Goal: Contribute content: Contribute content

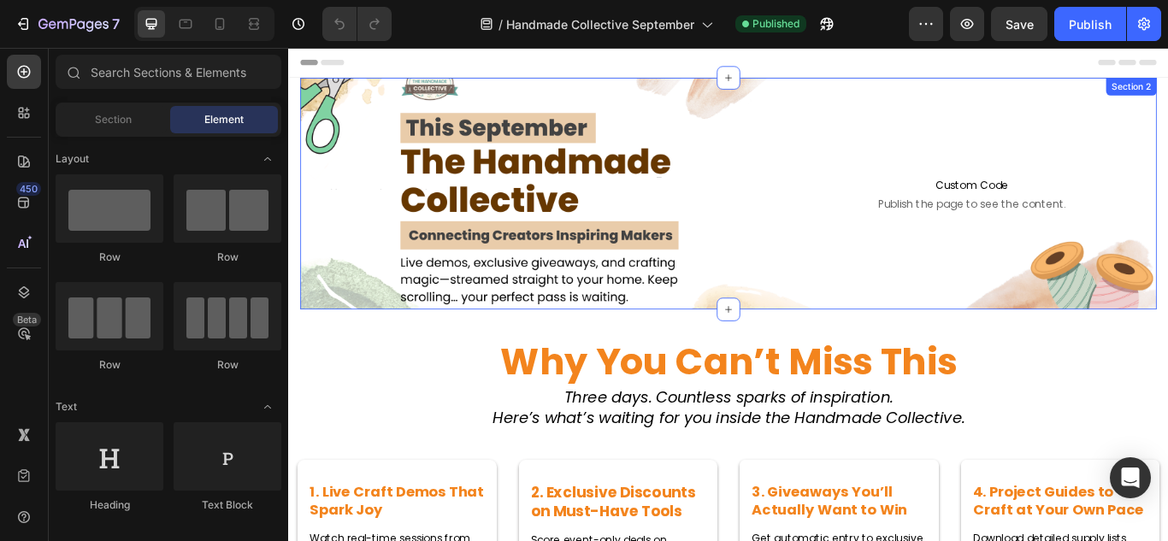
click at [760, 109] on div "Heading Text Block Row Custom Code Publish the page to see the content. Custom …" at bounding box center [801, 218] width 999 height 270
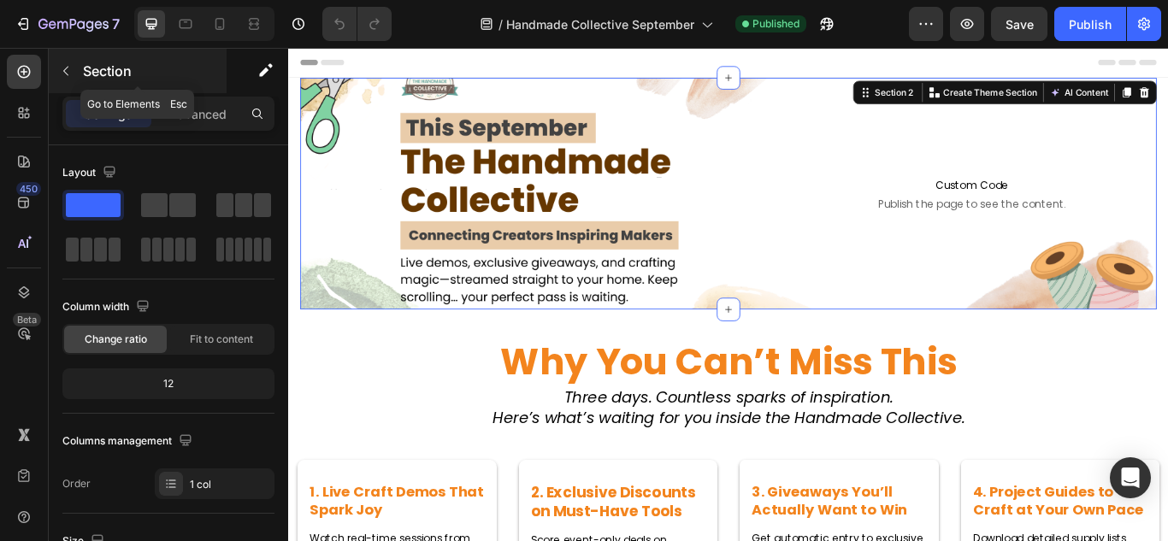
click at [68, 74] on icon "button" at bounding box center [66, 71] width 14 height 14
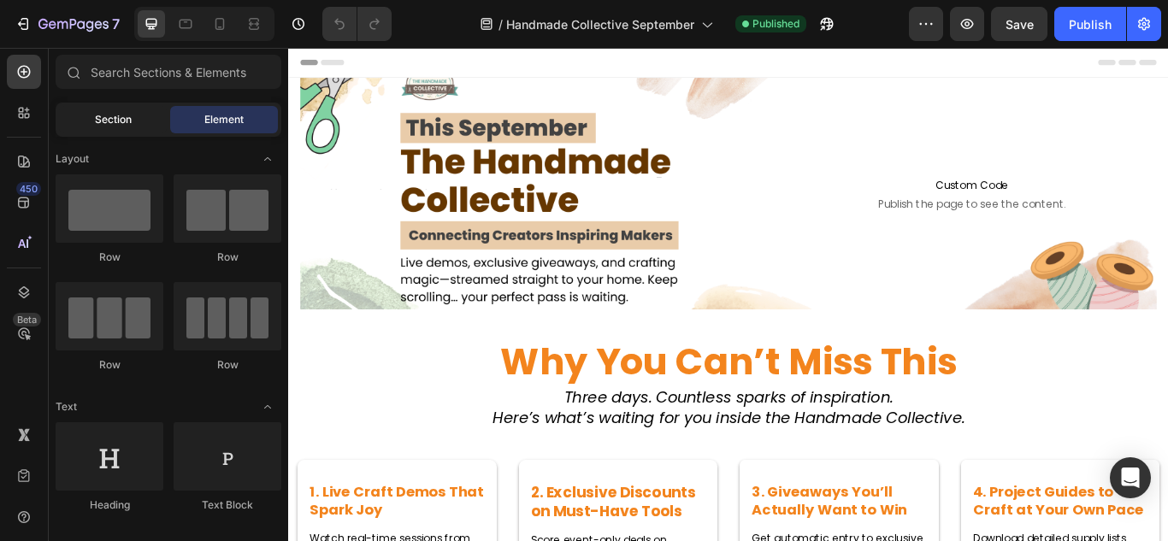
click at [110, 123] on span "Section" at bounding box center [113, 119] width 37 height 15
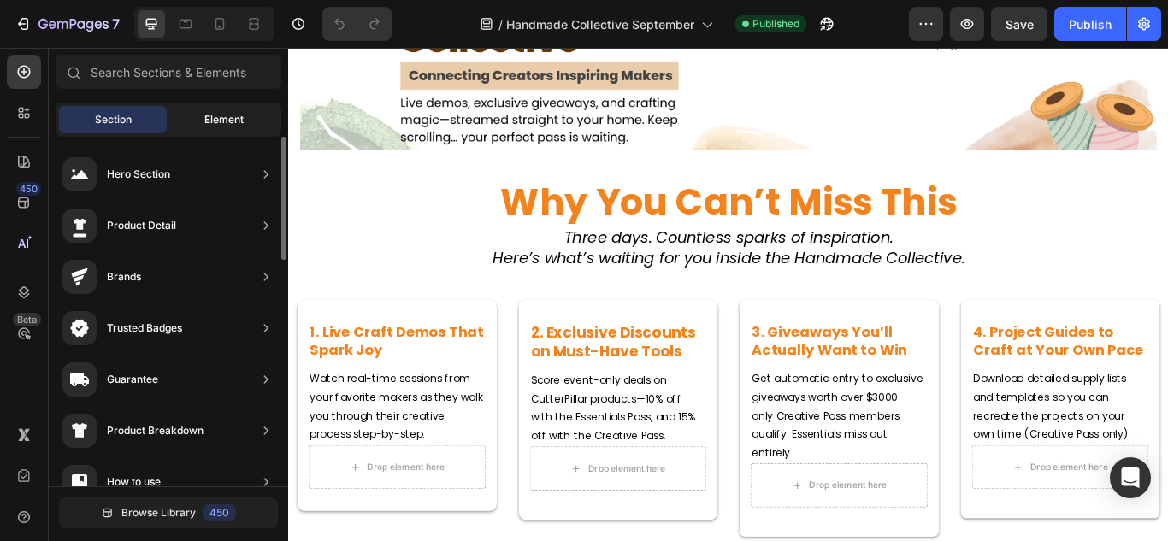
click at [229, 109] on div "Element" at bounding box center [224, 119] width 108 height 27
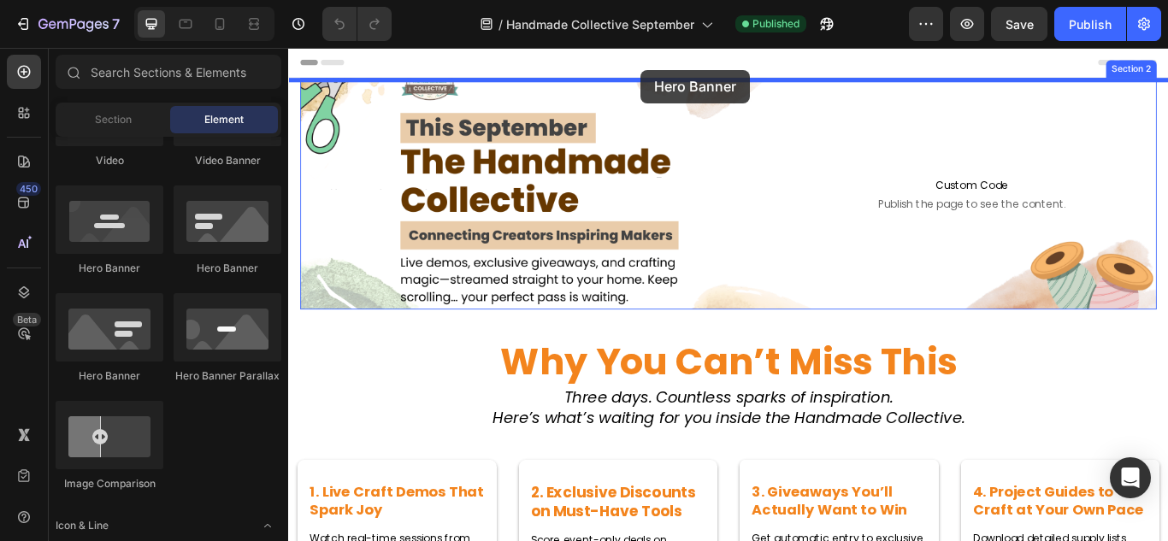
drag, startPoint x: 387, startPoint y: 368, endPoint x: 699, endPoint y: 74, distance: 429.0
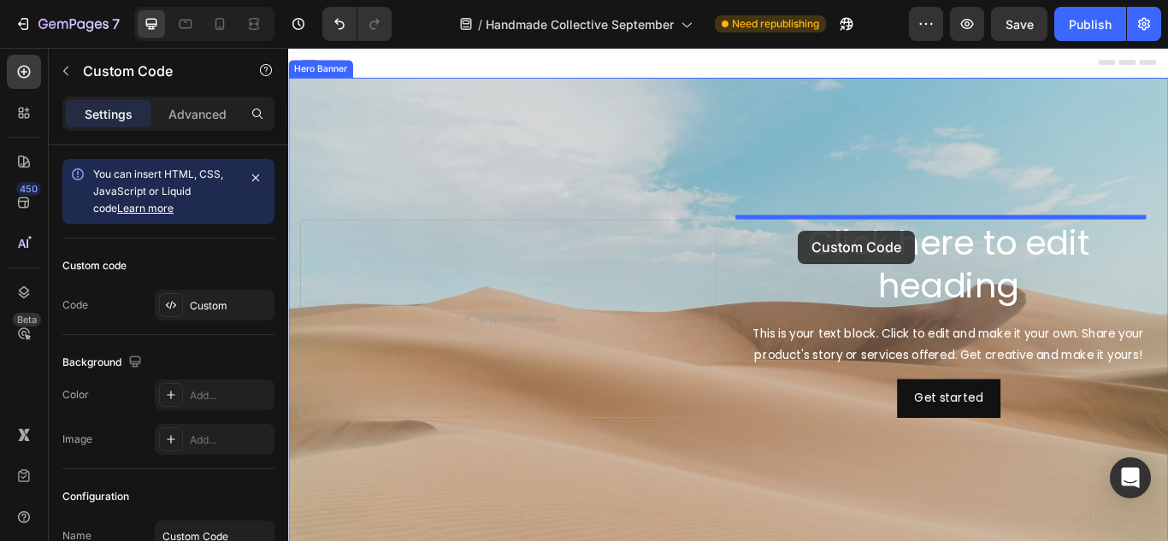
drag, startPoint x: 896, startPoint y: 428, endPoint x: 883, endPoint y: 261, distance: 167.3
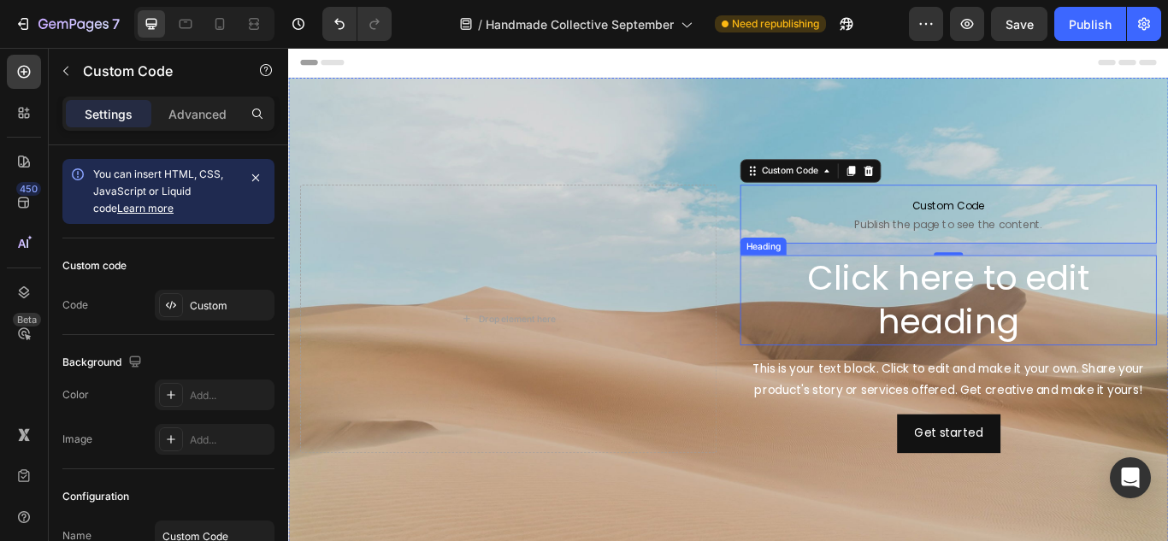
click at [869, 297] on h2 "Click here to edit heading" at bounding box center [1058, 343] width 486 height 106
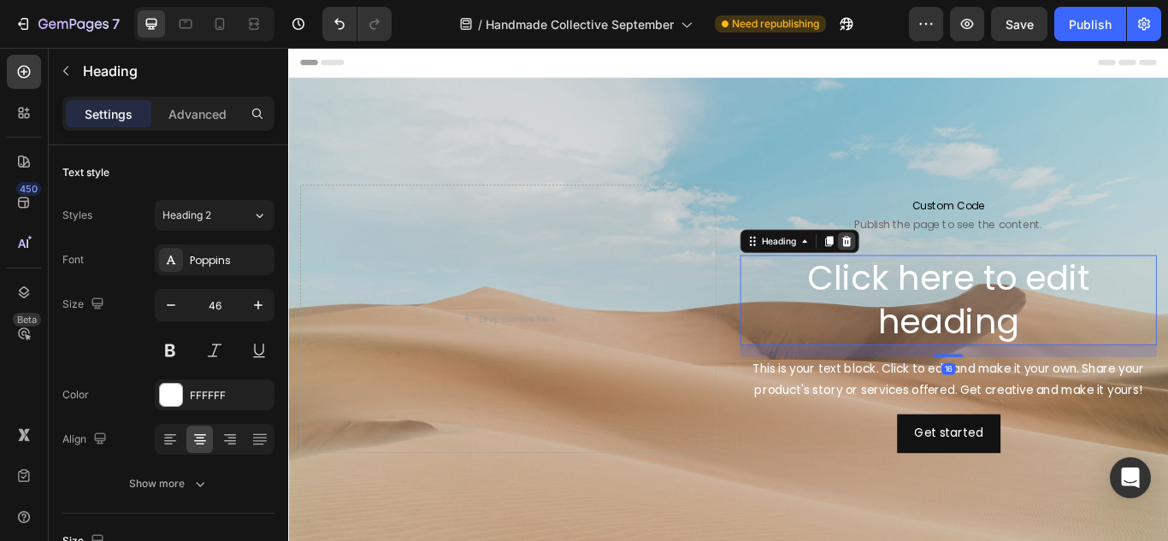
click at [934, 268] on icon at bounding box center [939, 274] width 11 height 12
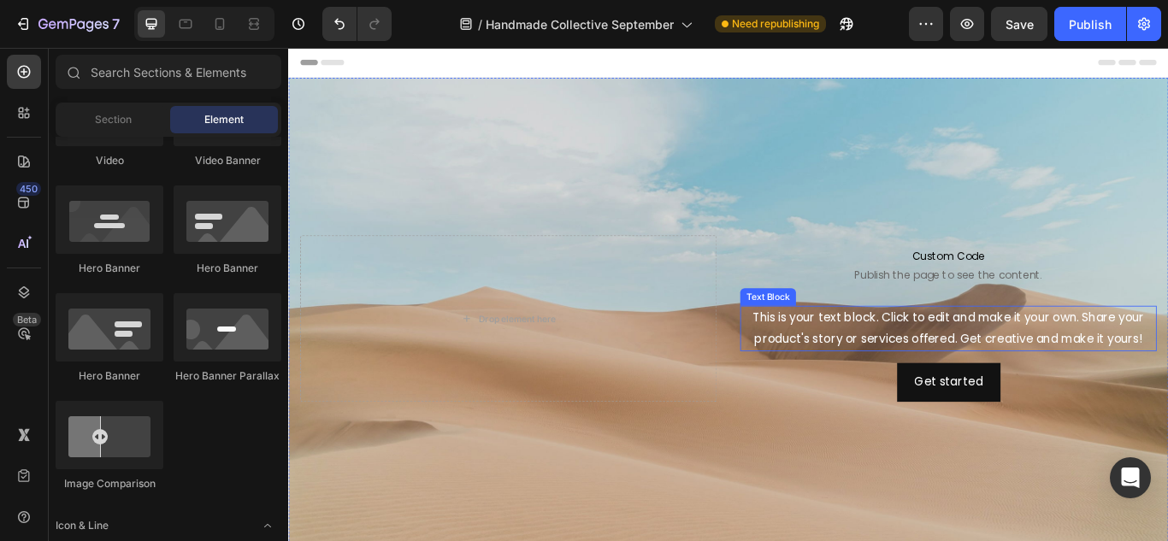
click at [933, 372] on div "This is your text block. Click to edit and make it your own. Share your product…" at bounding box center [1058, 375] width 486 height 53
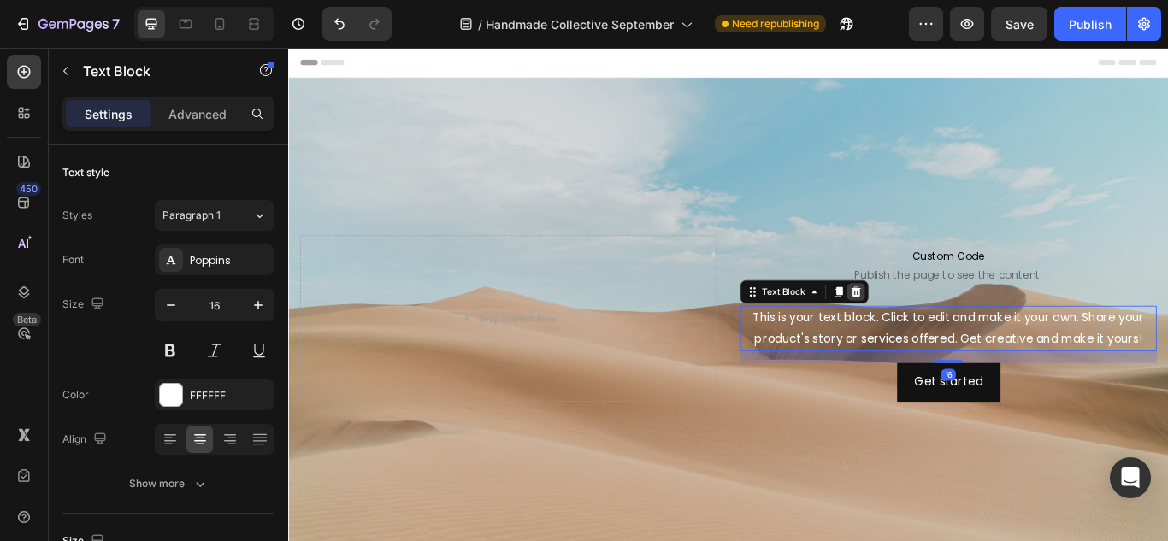
click at [943, 326] on icon at bounding box center [950, 333] width 14 height 14
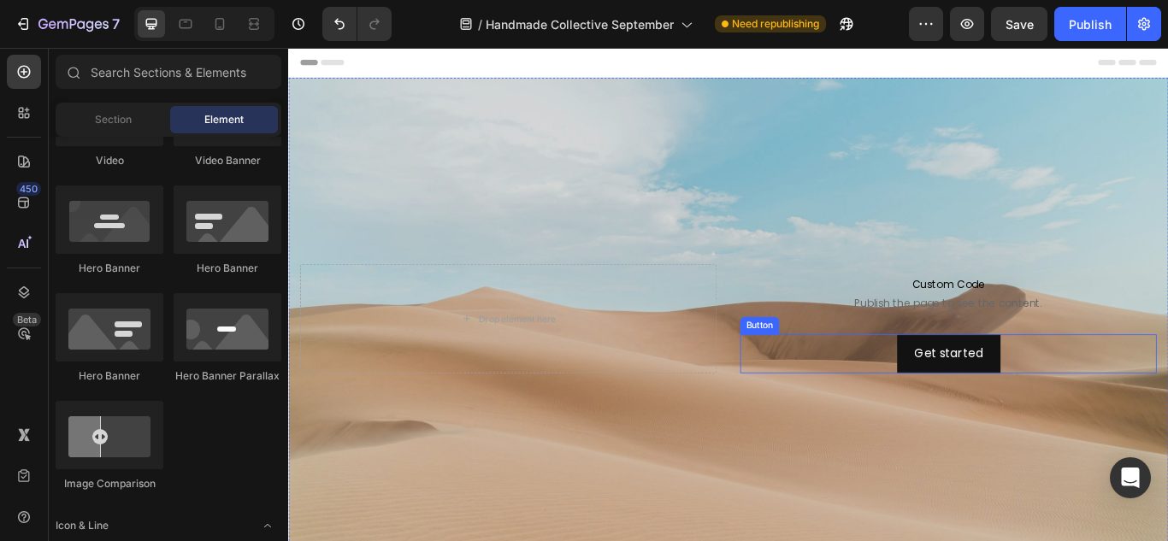
click at [896, 393] on div "Get started Button" at bounding box center [1058, 404] width 486 height 45
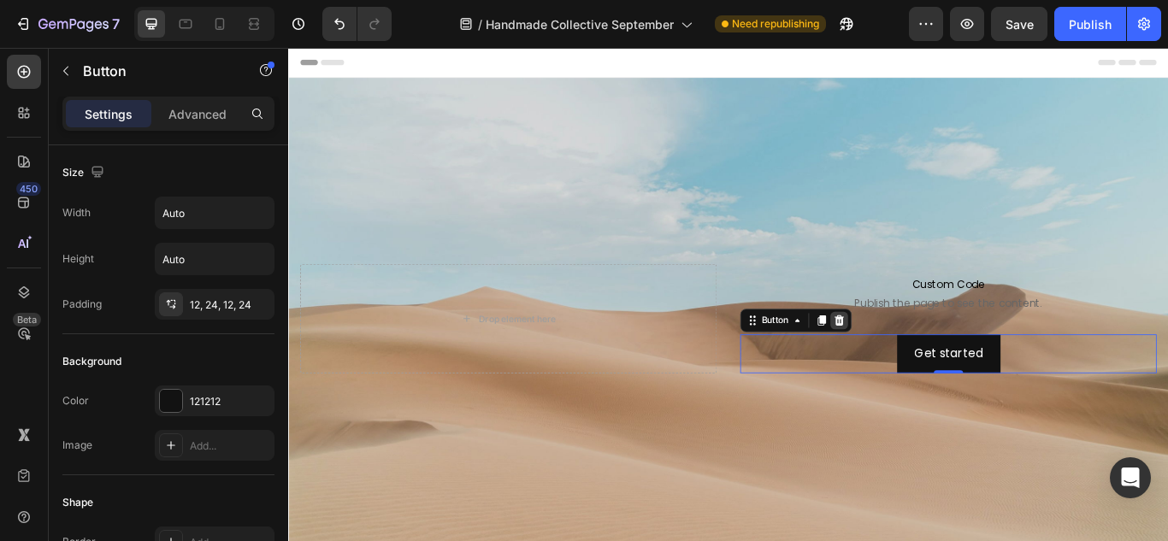
click at [925, 364] on icon at bounding box center [930, 366] width 11 height 12
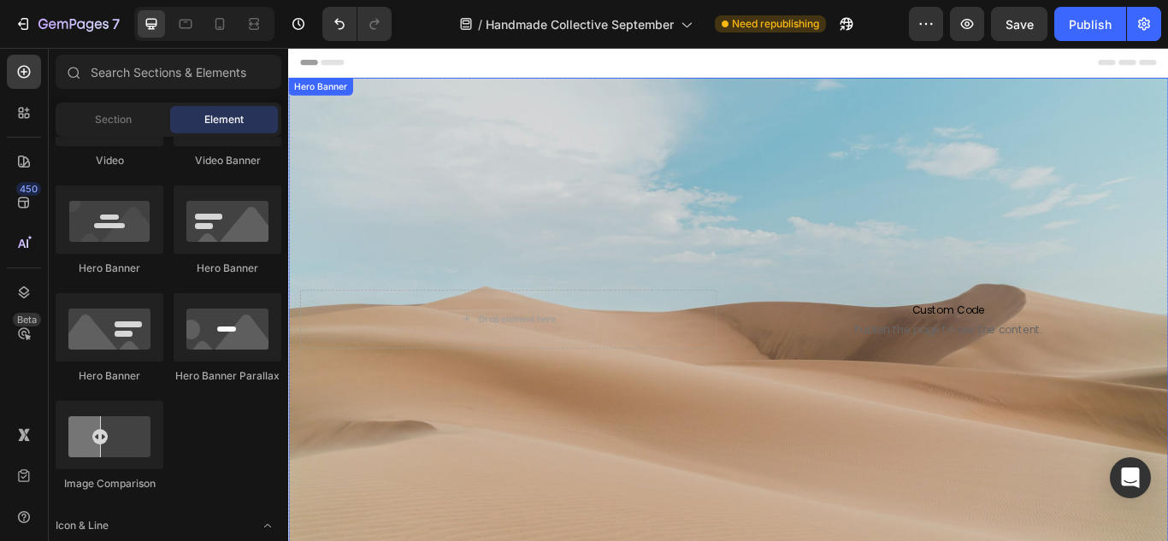
click at [718, 142] on div "Background Image" at bounding box center [801, 364] width 1026 height 562
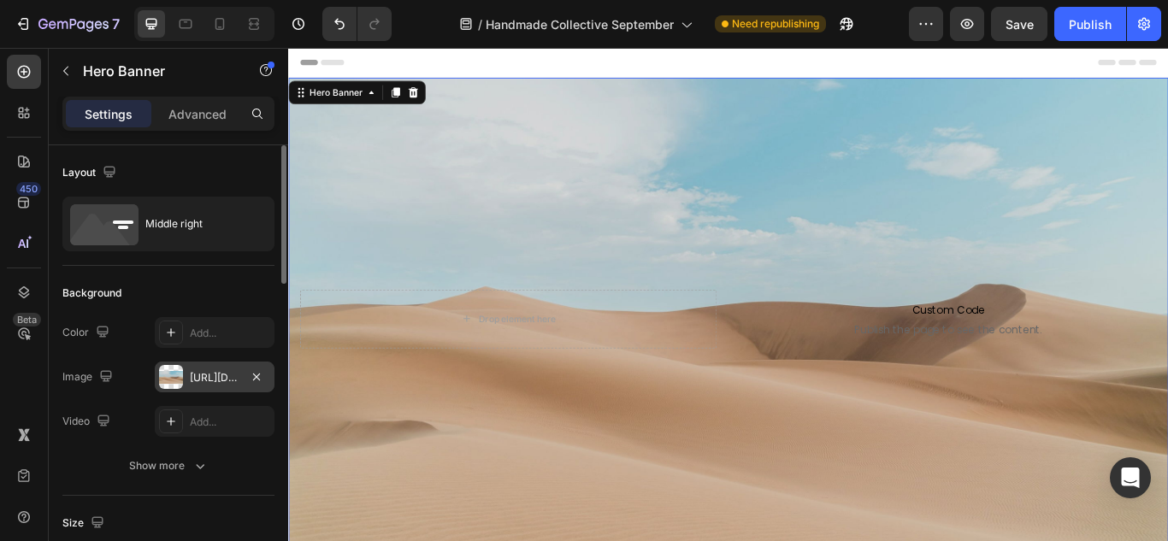
click at [203, 377] on div "[URL][DOMAIN_NAME]" at bounding box center [215, 377] width 50 height 15
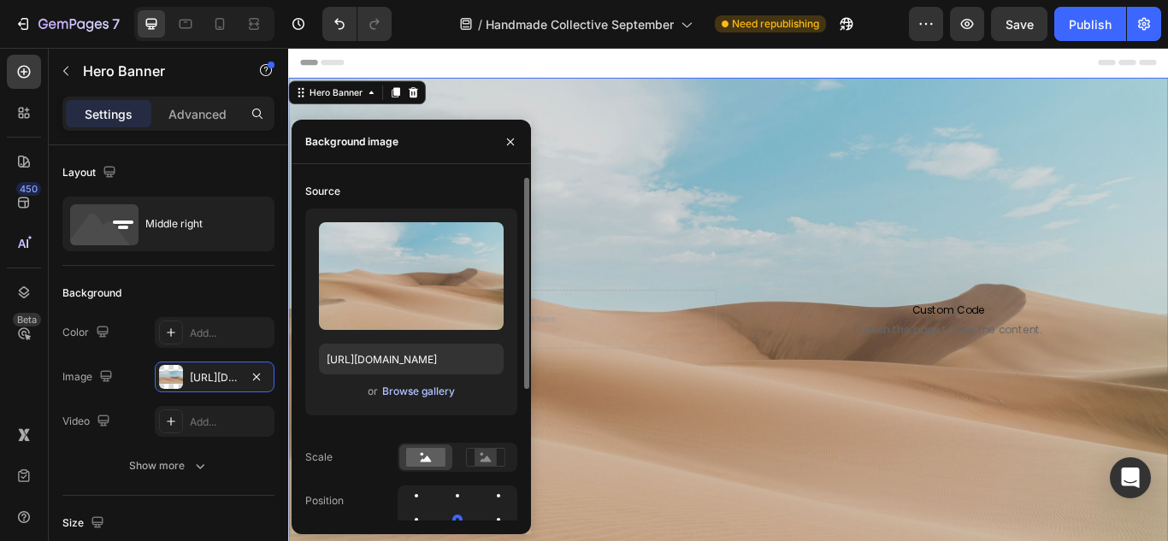
click at [397, 389] on div "Browse gallery" at bounding box center [418, 391] width 73 height 15
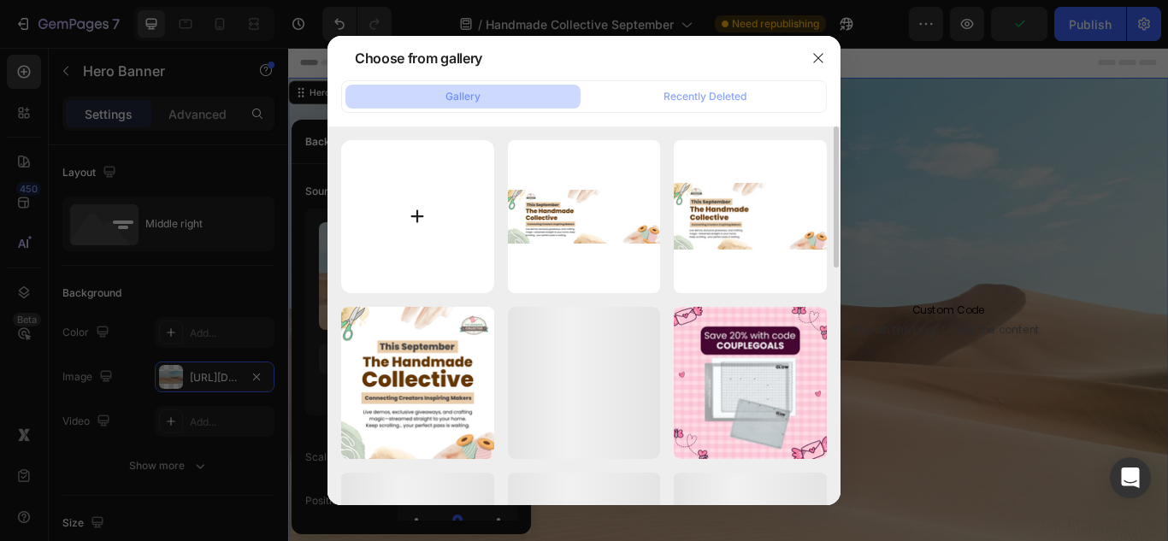
click at [440, 212] on input "file" at bounding box center [417, 216] width 153 height 153
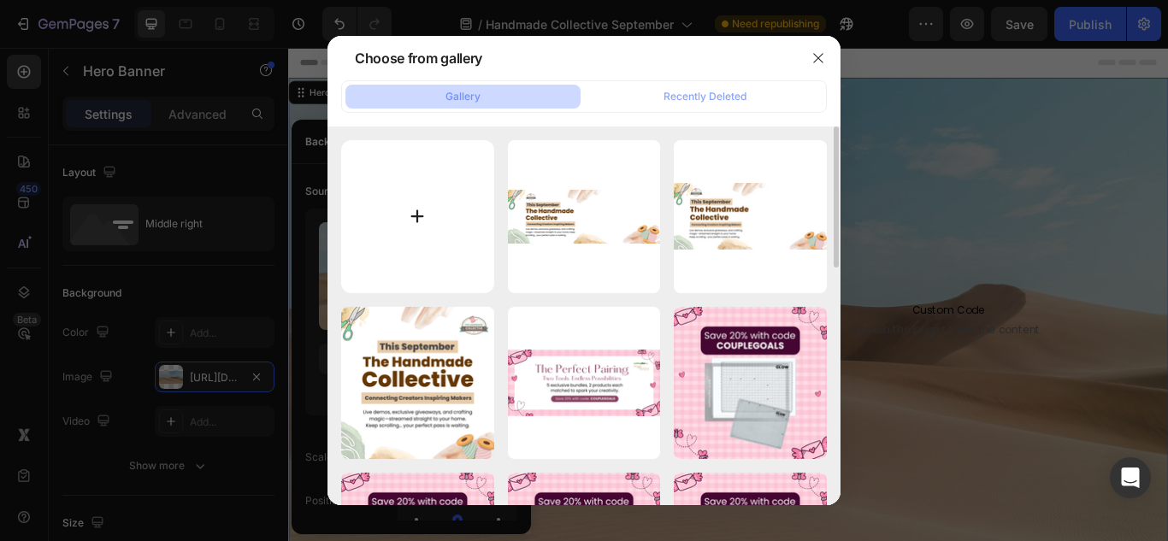
type input "C:\fakepath\unnamed.png"
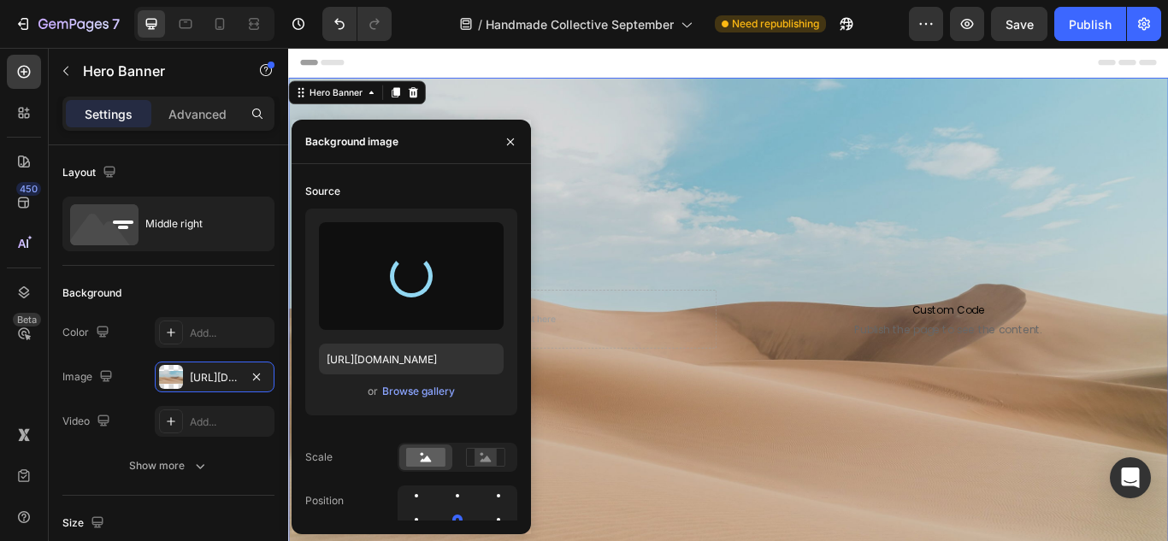
type input "[URL][DOMAIN_NAME]"
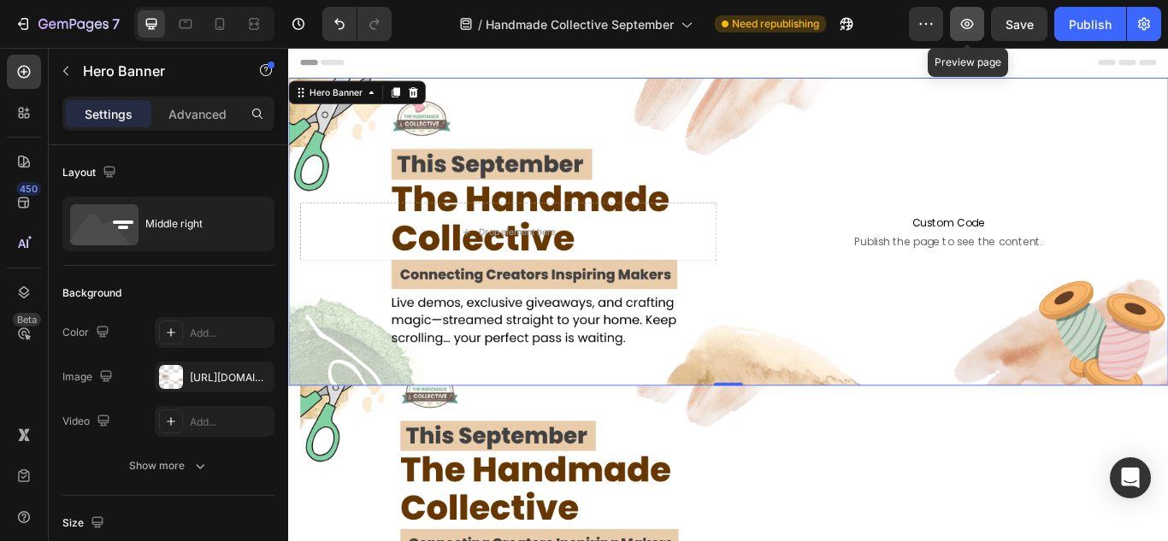
click at [978, 21] on button "button" at bounding box center [967, 24] width 34 height 34
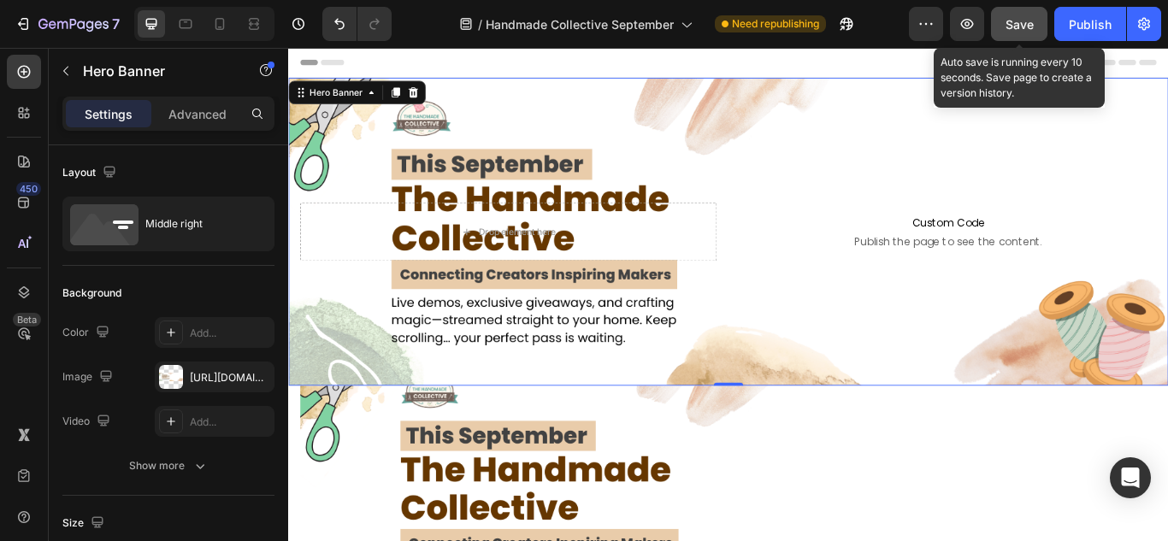
click at [1006, 29] on span "Save" at bounding box center [1020, 24] width 28 height 15
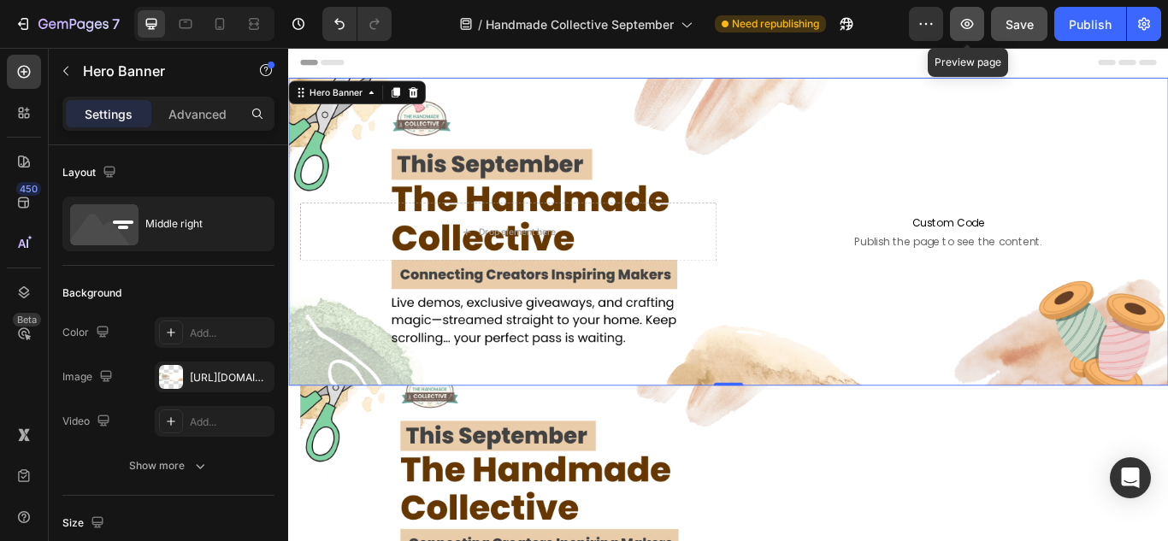
click at [963, 26] on icon "button" at bounding box center [967, 24] width 13 height 10
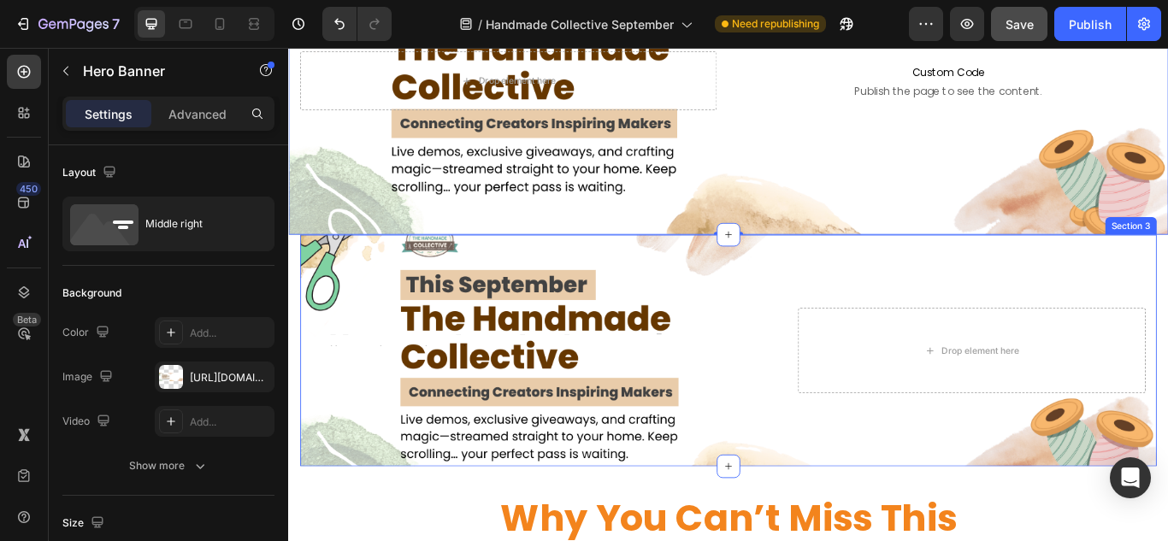
click at [361, 294] on div "Heading Text Block Row Drop element here Row Section 3" at bounding box center [801, 401] width 999 height 270
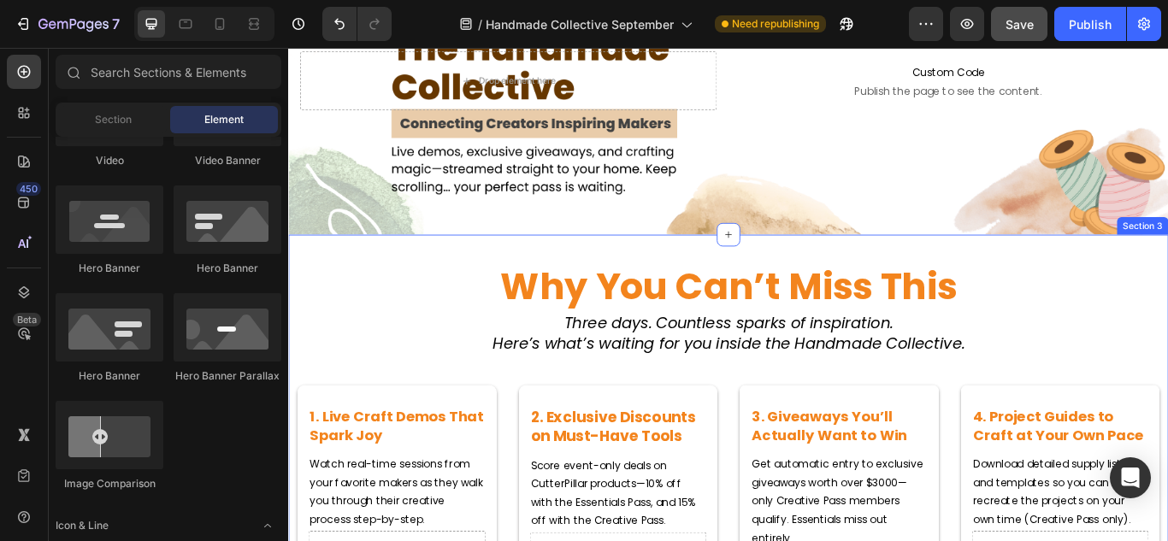
scroll to position [0, 0]
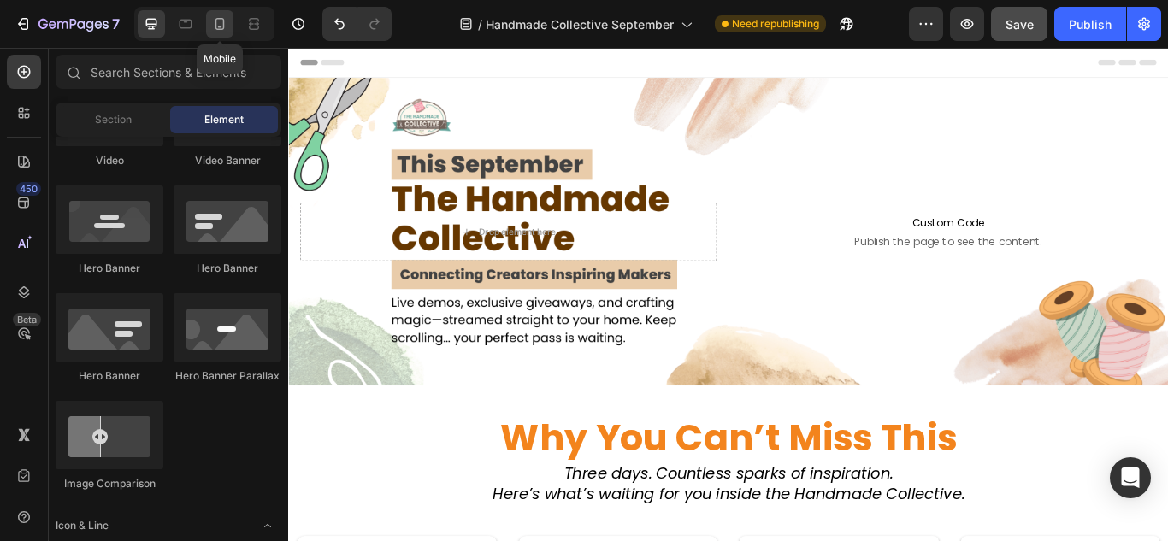
click at [218, 21] on icon at bounding box center [219, 23] width 17 height 17
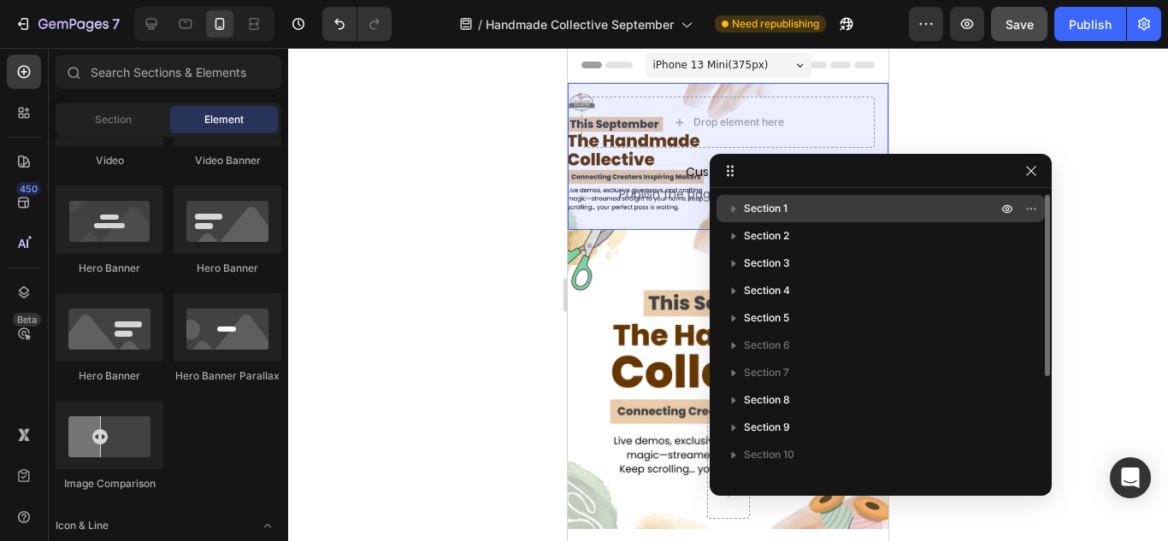
click at [795, 206] on p "Section 1" at bounding box center [872, 208] width 257 height 17
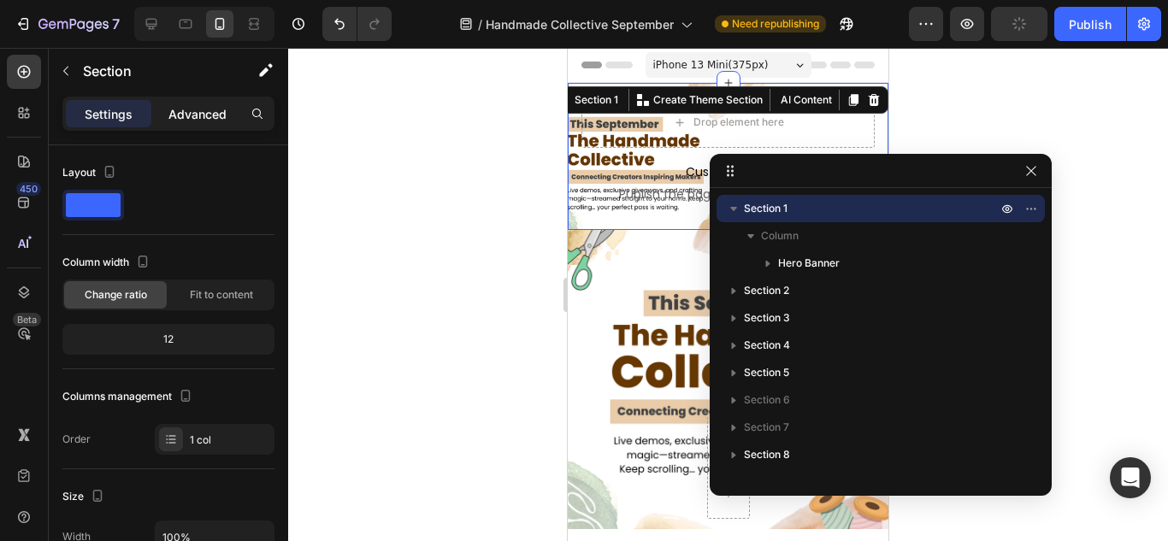
click at [219, 112] on p "Advanced" at bounding box center [197, 114] width 58 height 18
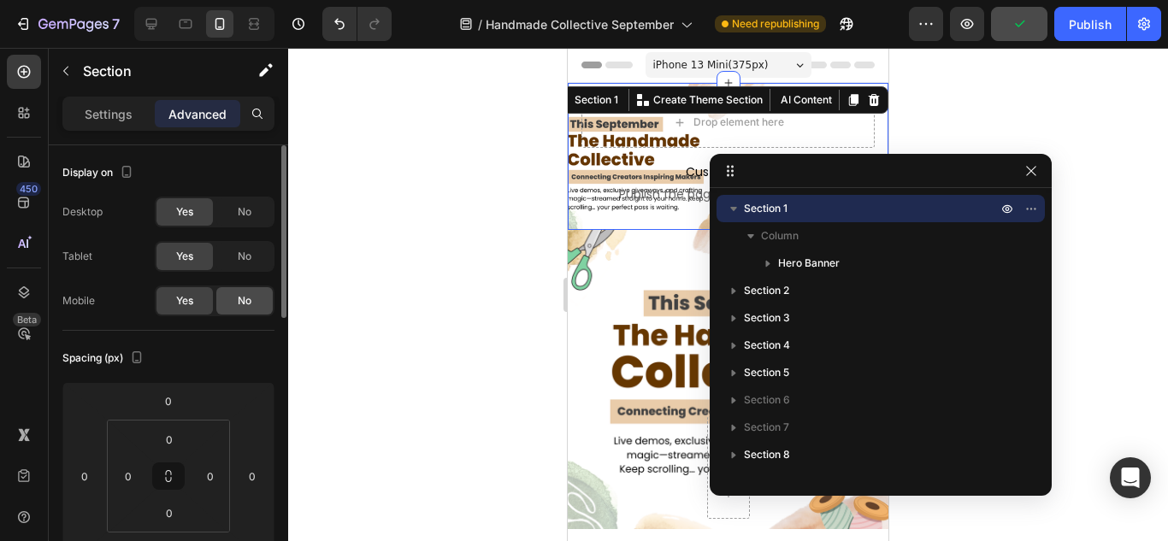
click at [241, 309] on div "No" at bounding box center [244, 300] width 56 height 27
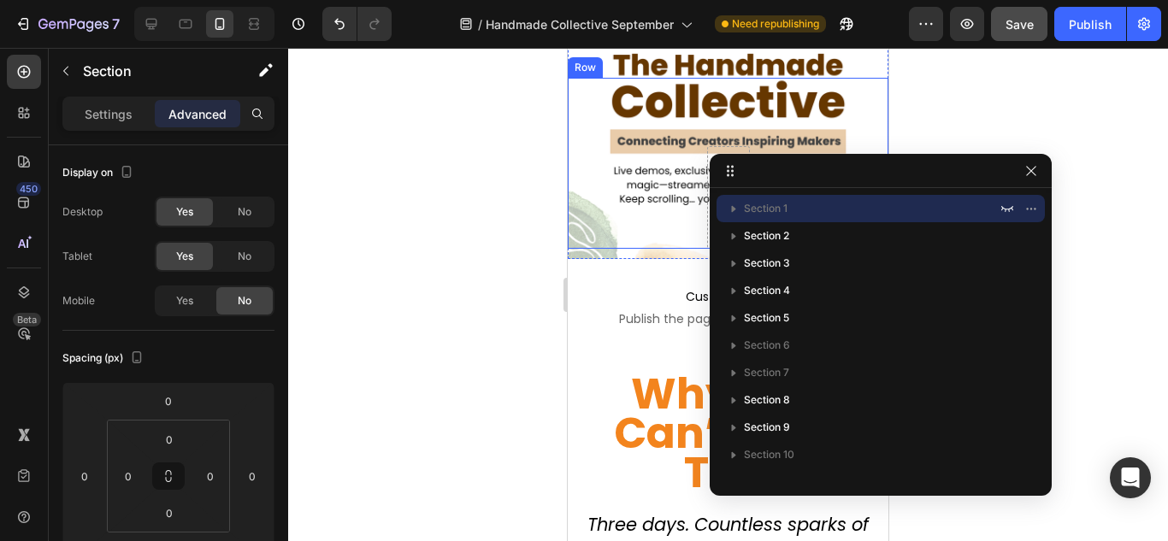
scroll to position [127, 0]
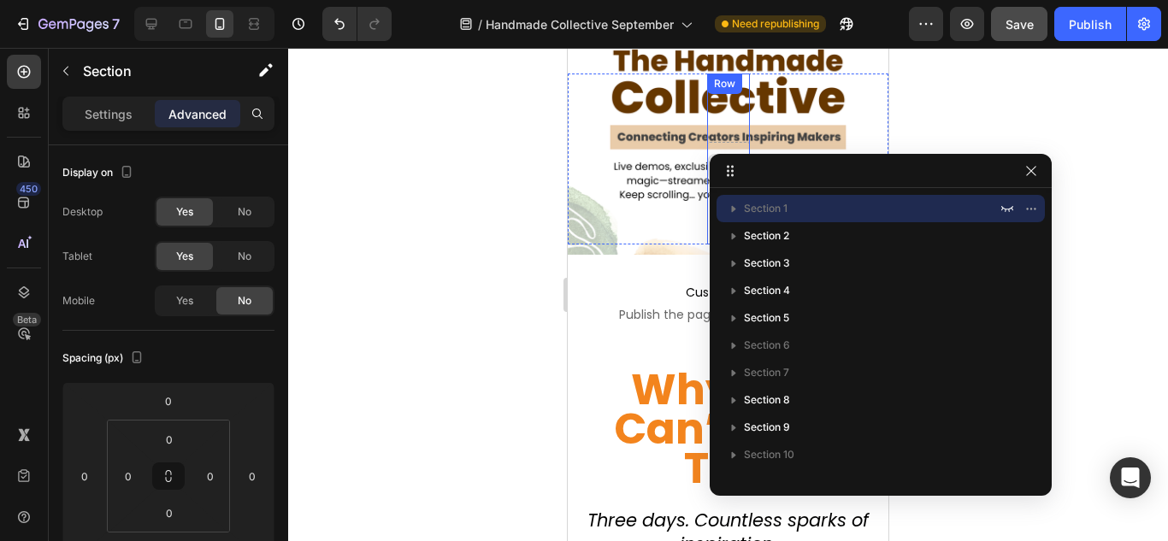
click at [709, 144] on div at bounding box center [728, 167] width 43 height 51
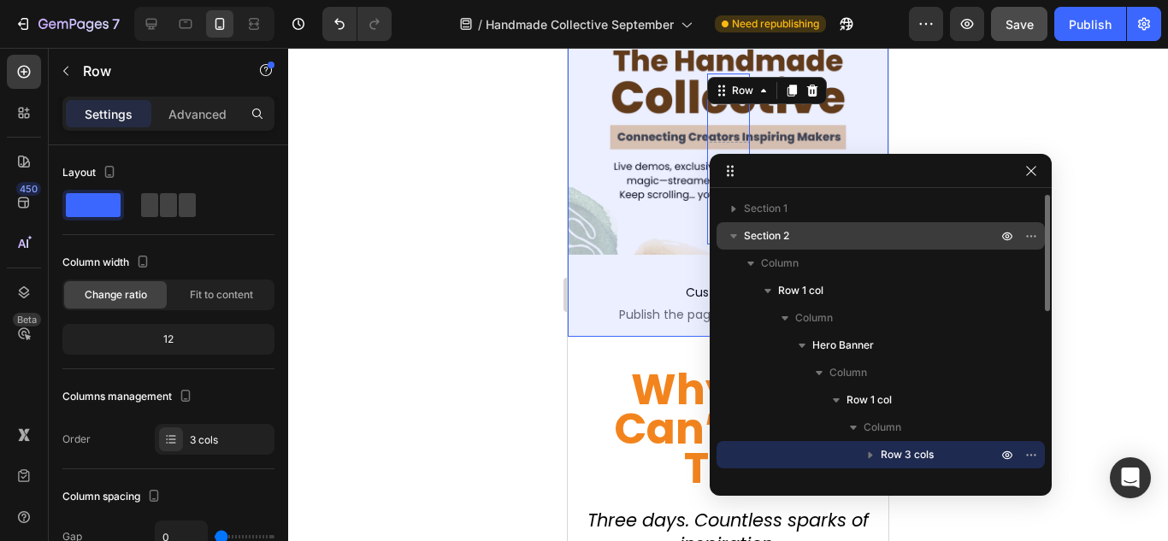
scroll to position [0, 0]
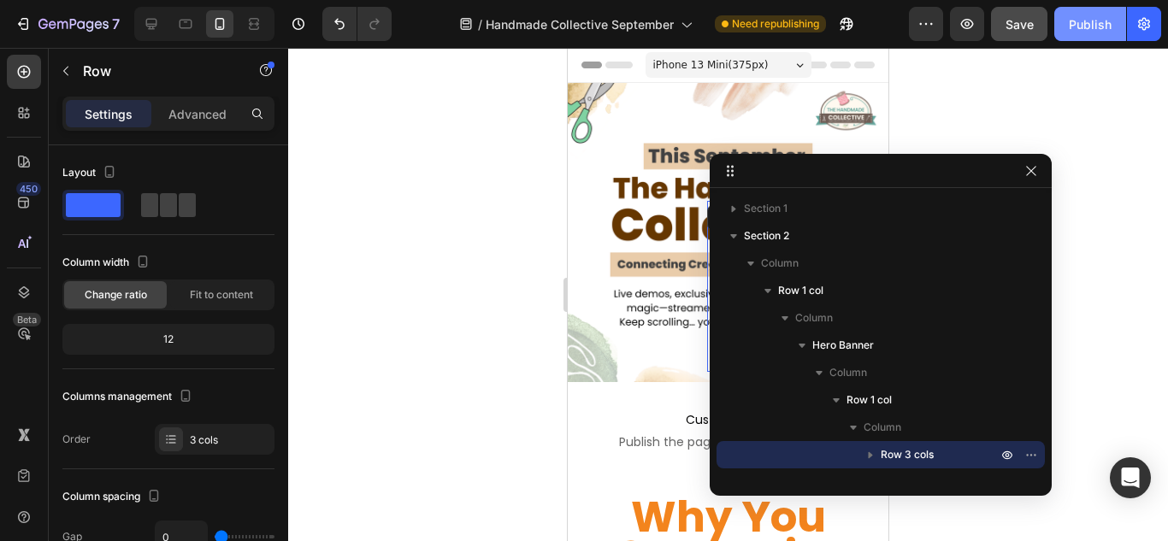
click at [1073, 37] on button "Publish" at bounding box center [1091, 24] width 72 height 34
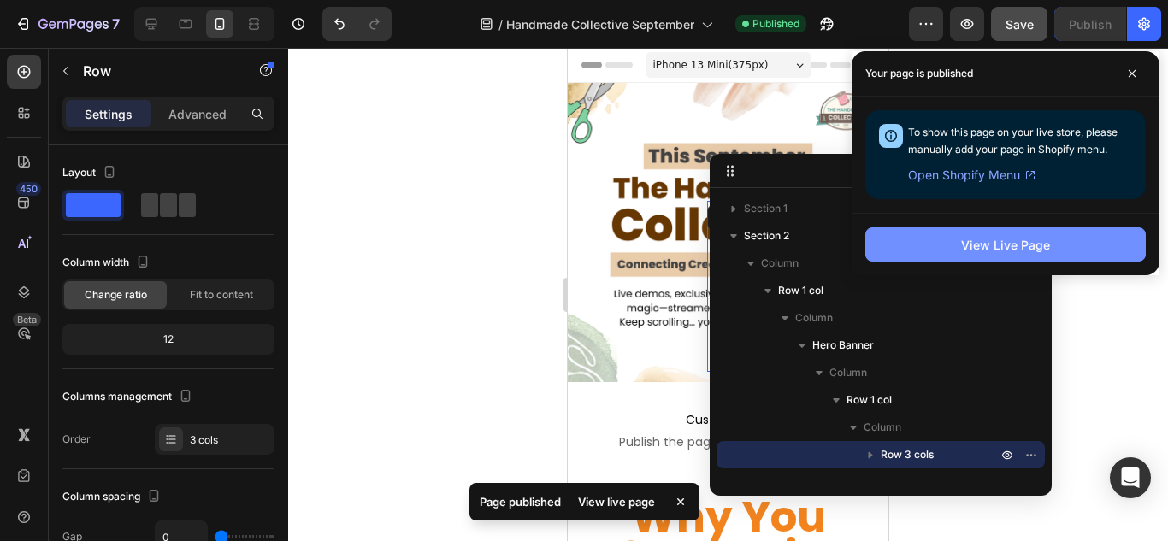
click at [1103, 241] on button "View Live Page" at bounding box center [1006, 245] width 281 height 34
